Goal: Navigation & Orientation: Go to known website

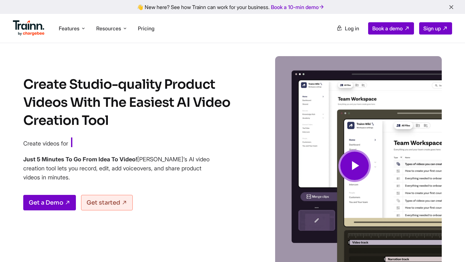
click at [27, 24] on img at bounding box center [29, 28] width 32 height 16
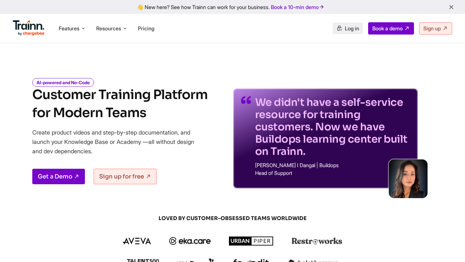
click at [348, 26] on span "Log in" at bounding box center [352, 28] width 14 height 6
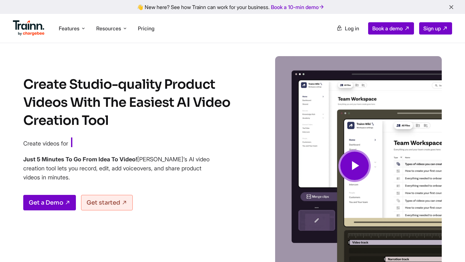
click at [345, 29] on span "Log in" at bounding box center [352, 28] width 14 height 6
